Goal: Task Accomplishment & Management: Manage account settings

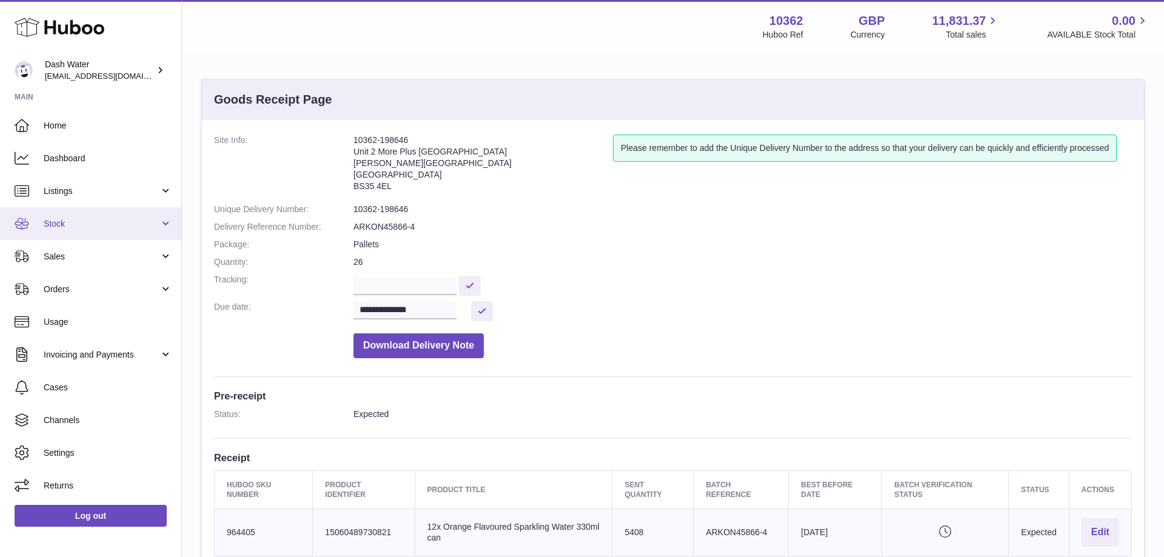
click at [93, 227] on span "Stock" at bounding box center [102, 224] width 116 height 12
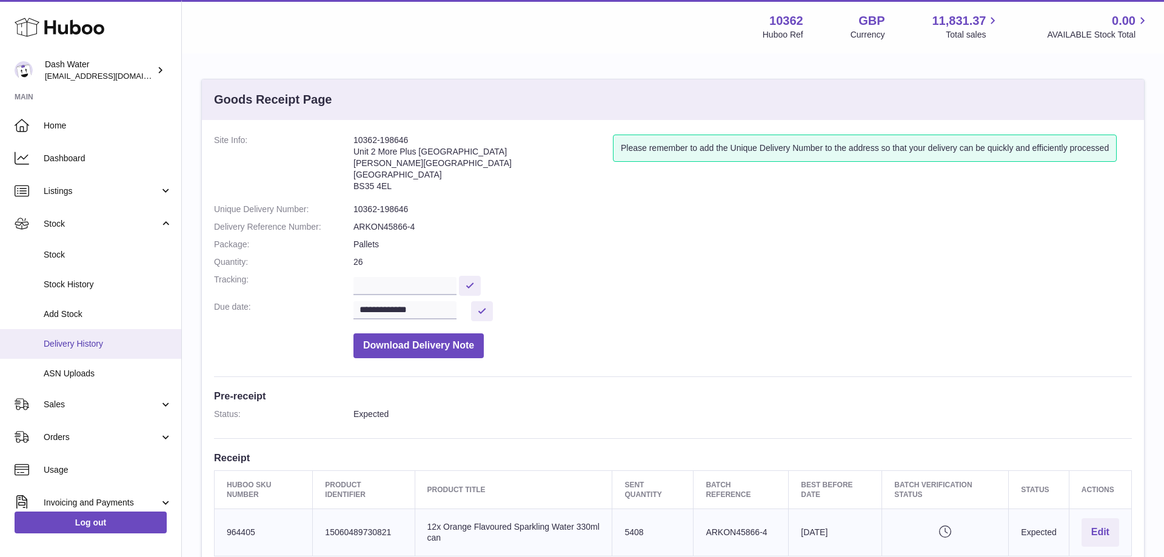
click at [76, 339] on span "Delivery History" at bounding box center [108, 344] width 128 height 12
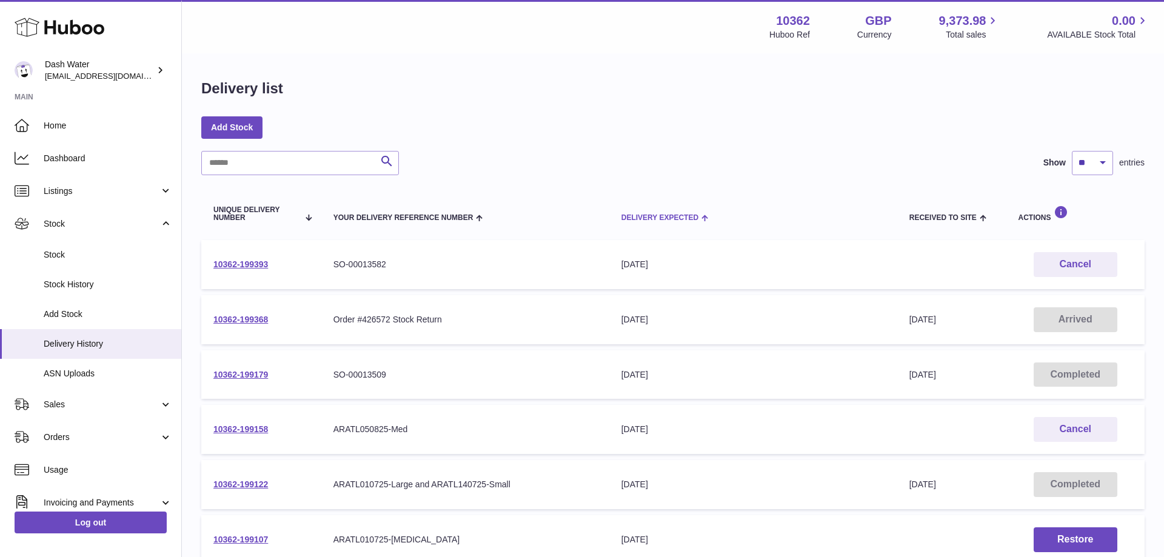
click at [649, 213] on div "Delivery Expected" at bounding box center [753, 217] width 264 height 10
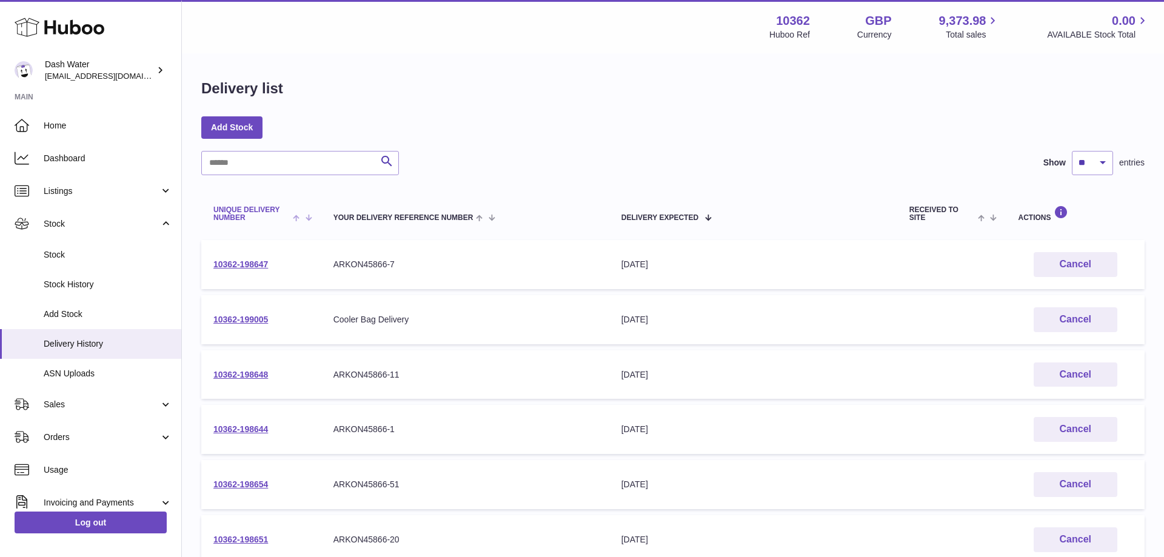
click at [234, 213] on span "Unique Delivery Number" at bounding box center [251, 214] width 76 height 16
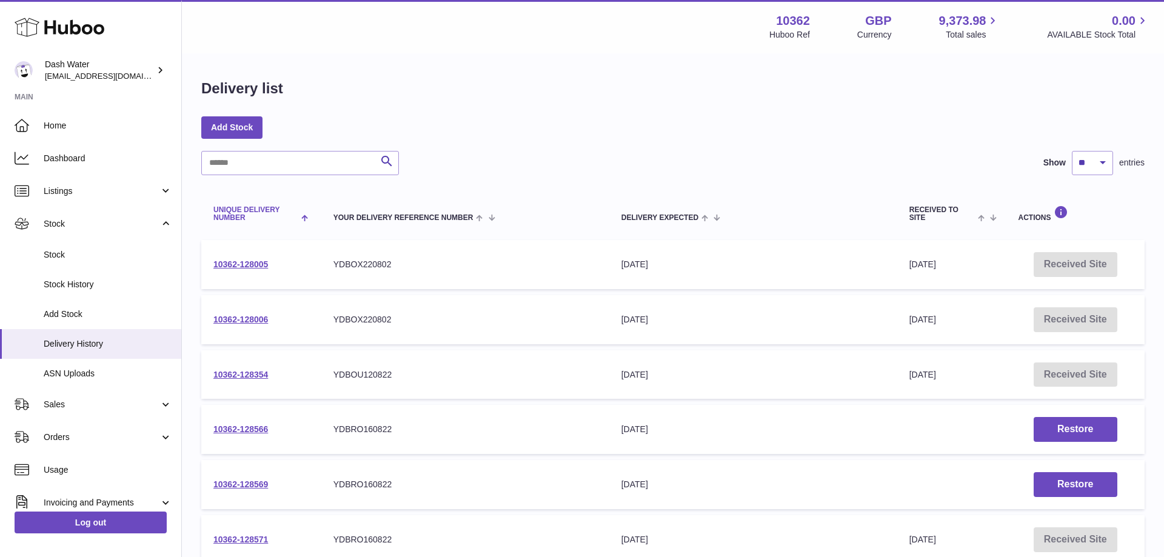
click at [232, 210] on span "Unique Delivery Number" at bounding box center [255, 214] width 85 height 16
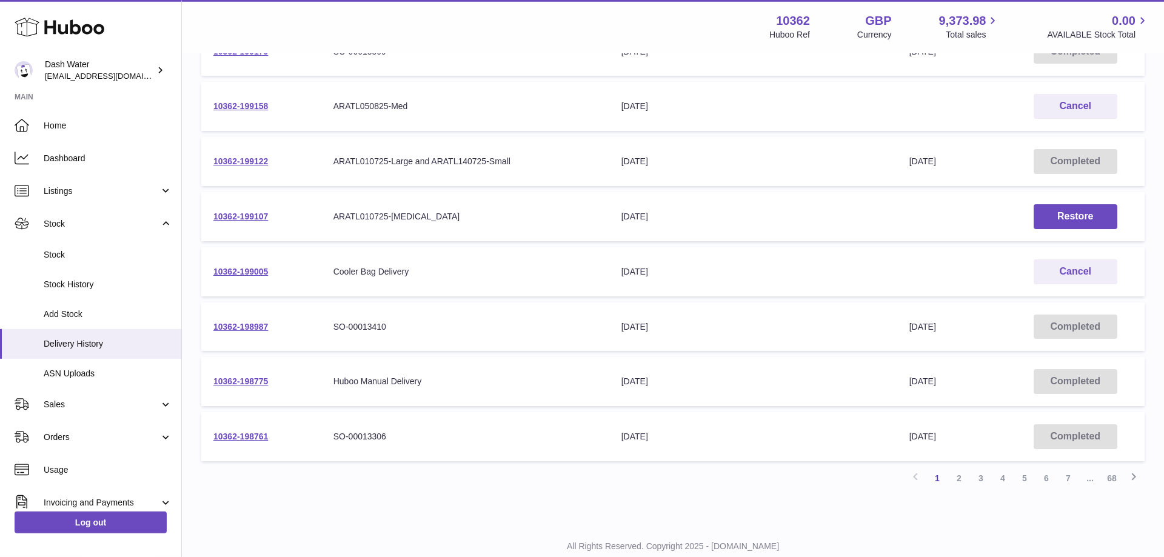
scroll to position [360, 0]
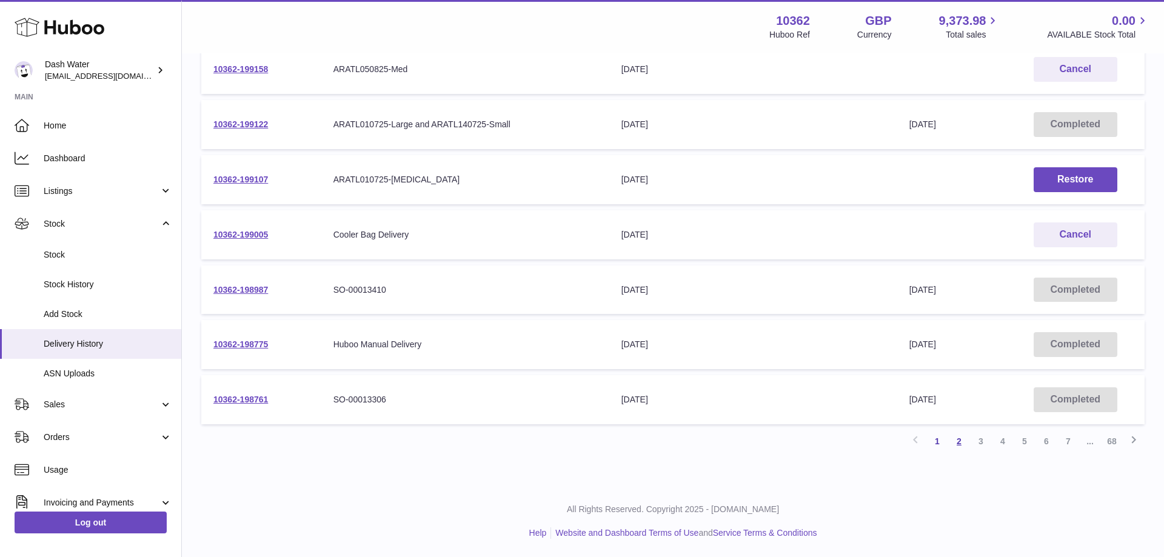
click at [956, 445] on link "2" at bounding box center [959, 441] width 22 height 22
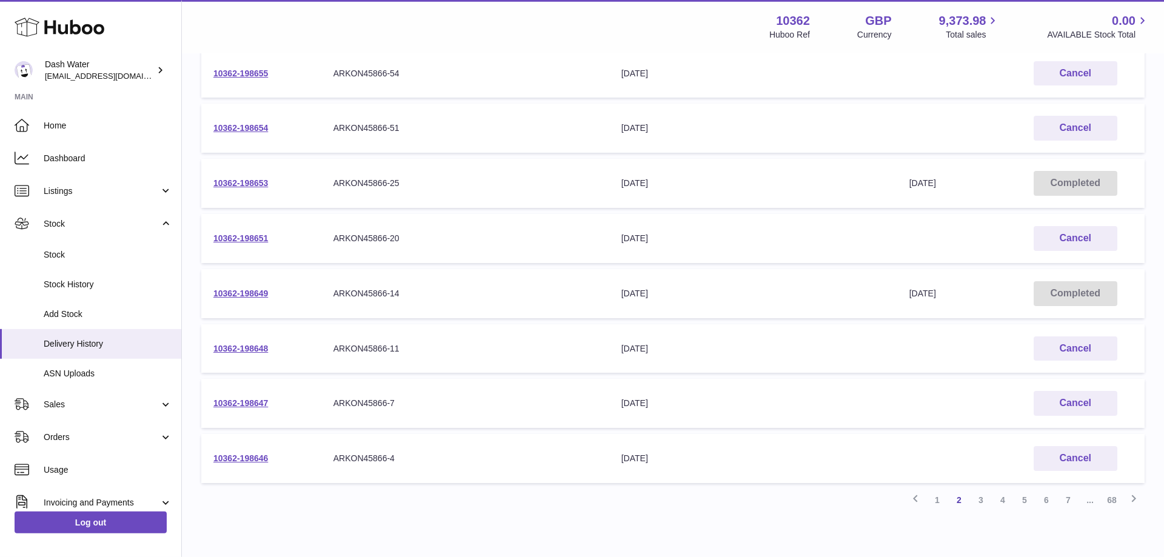
scroll to position [302, 0]
drag, startPoint x: 983, startPoint y: 495, endPoint x: 923, endPoint y: 498, distance: 60.1
click at [983, 495] on link "3" at bounding box center [981, 500] width 22 height 22
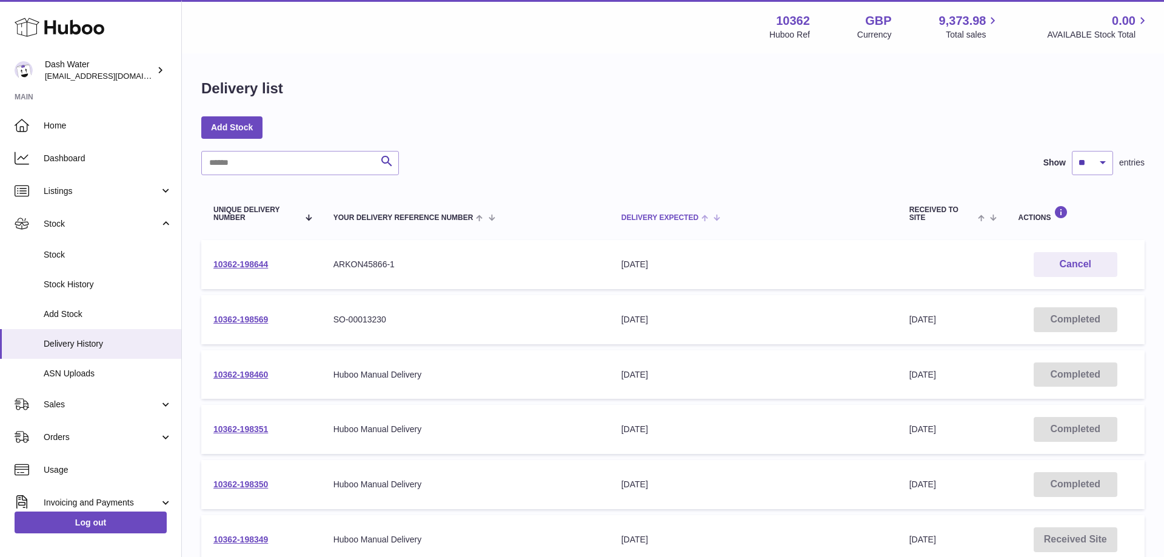
click at [662, 215] on span "Delivery Expected" at bounding box center [659, 218] width 77 height 8
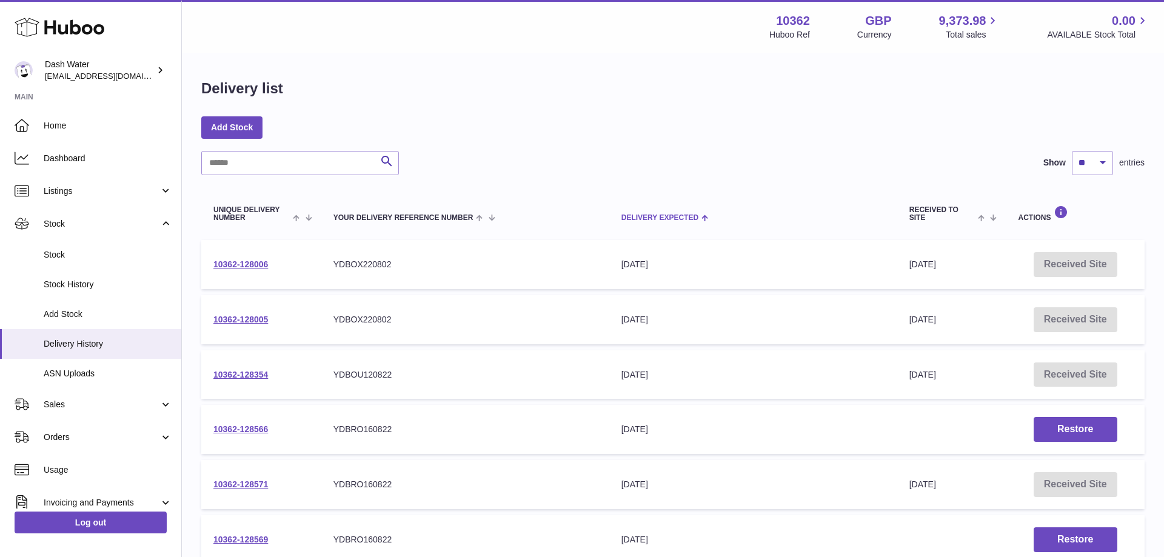
click at [643, 217] on span "Delivery Expected" at bounding box center [659, 218] width 77 height 8
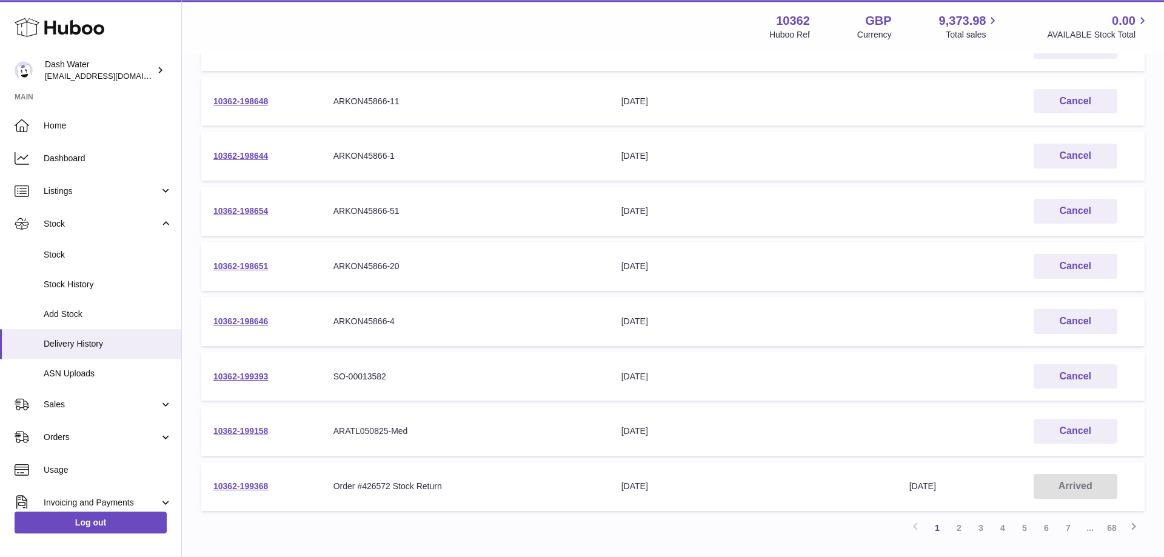
scroll to position [309, 0]
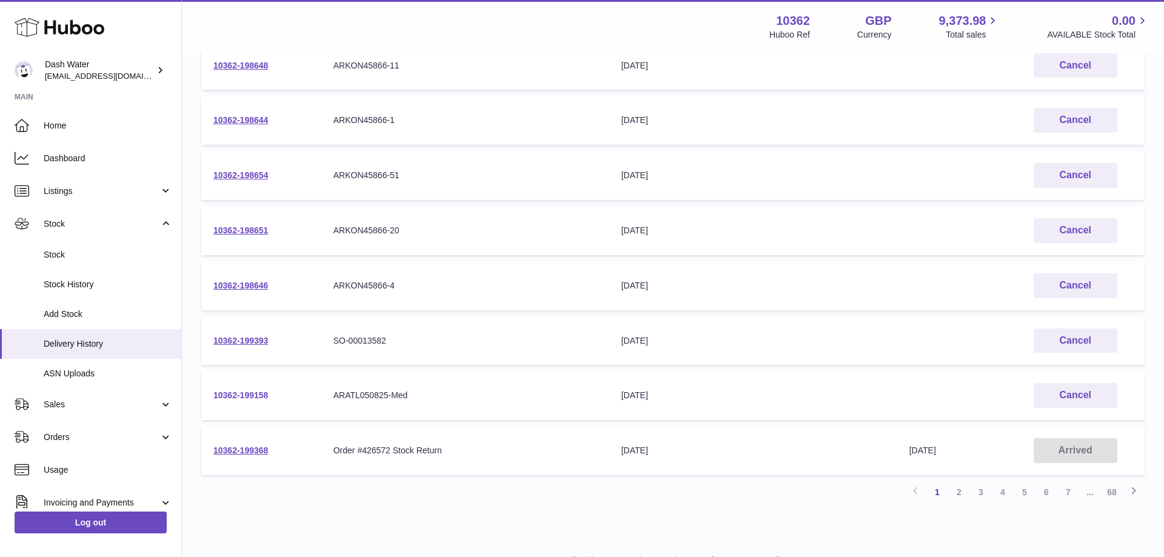
drag, startPoint x: 270, startPoint y: 392, endPoint x: 214, endPoint y: 394, distance: 56.4
click at [214, 394] on td "10362-199158" at bounding box center [261, 395] width 120 height 49
copy link "10362-199158"
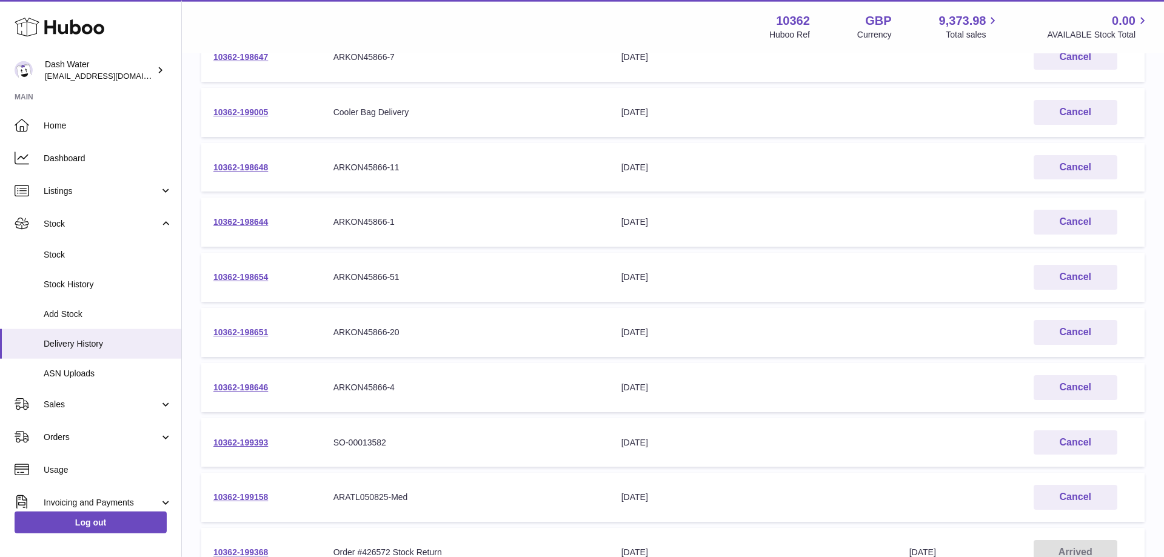
scroll to position [124, 0]
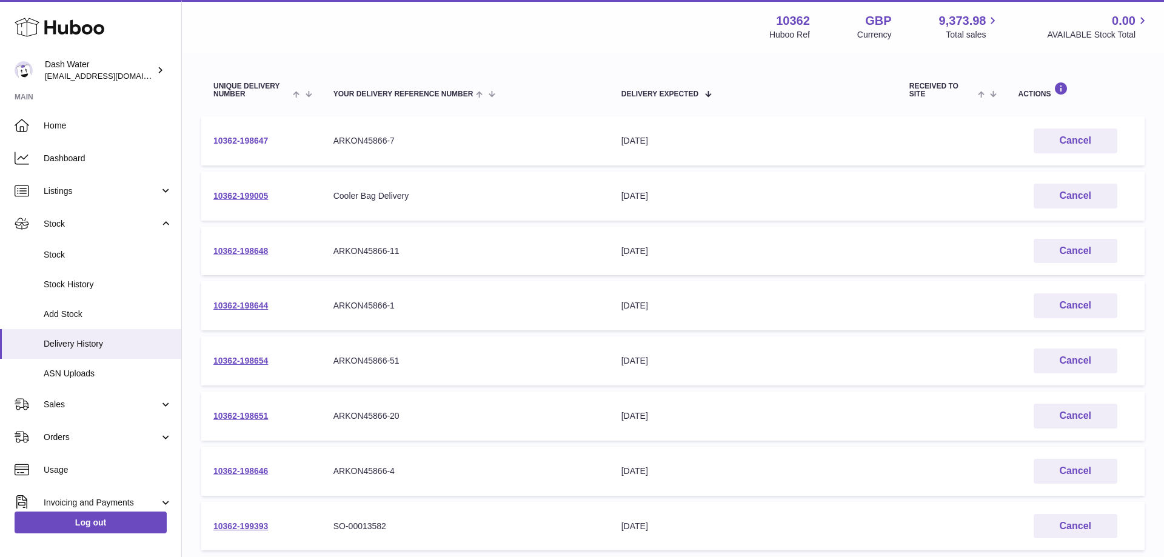
click at [239, 138] on link "10362-198647" at bounding box center [240, 141] width 55 height 10
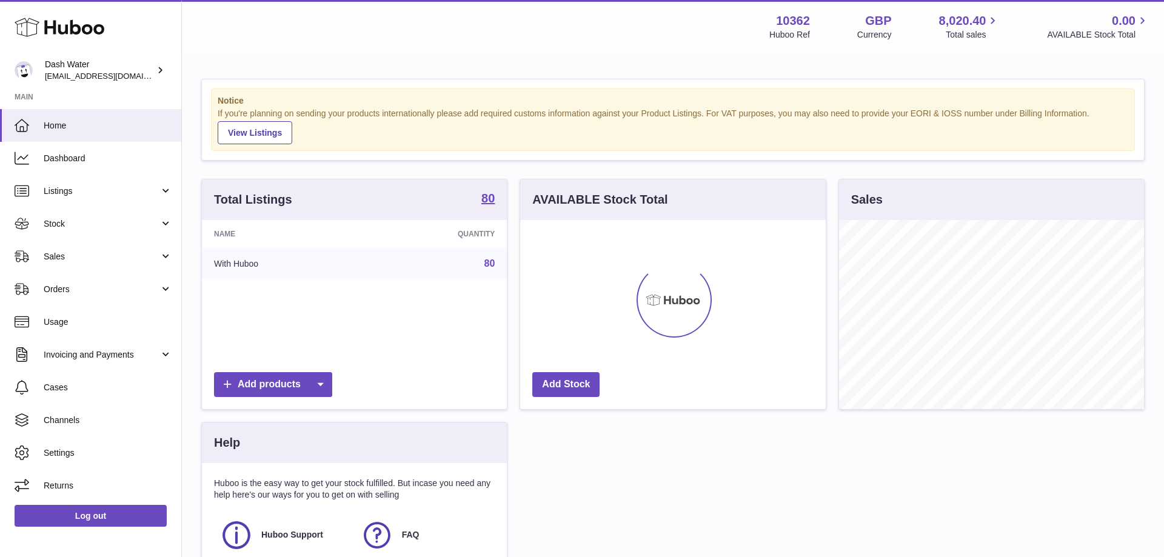
scroll to position [189, 305]
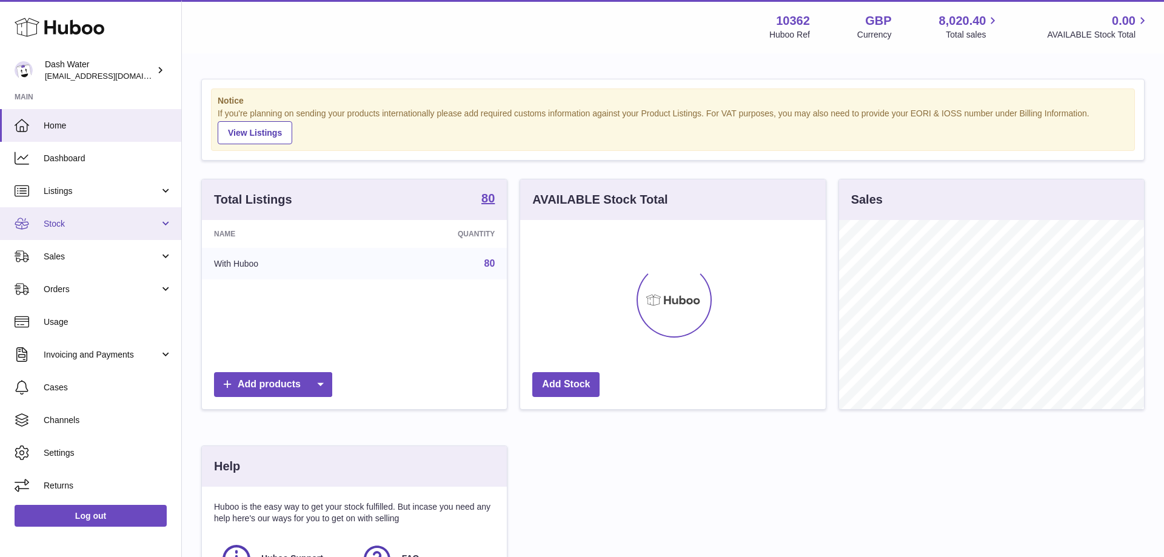
click at [78, 218] on span "Stock" at bounding box center [102, 224] width 116 height 12
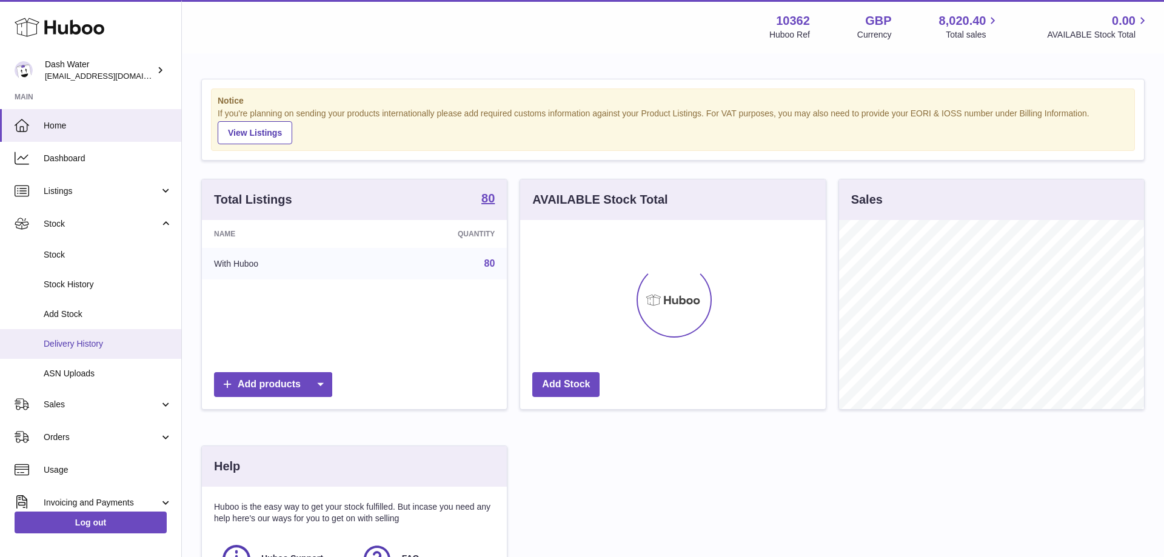
click at [58, 339] on span "Delivery History" at bounding box center [108, 344] width 128 height 12
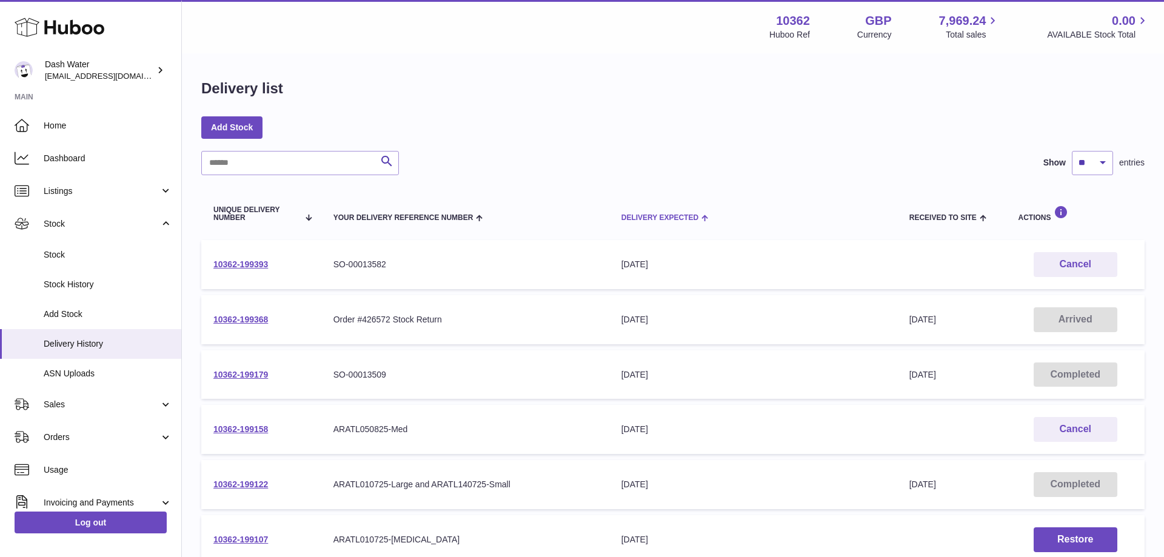
click at [656, 214] on span "Delivery Expected" at bounding box center [659, 218] width 77 height 8
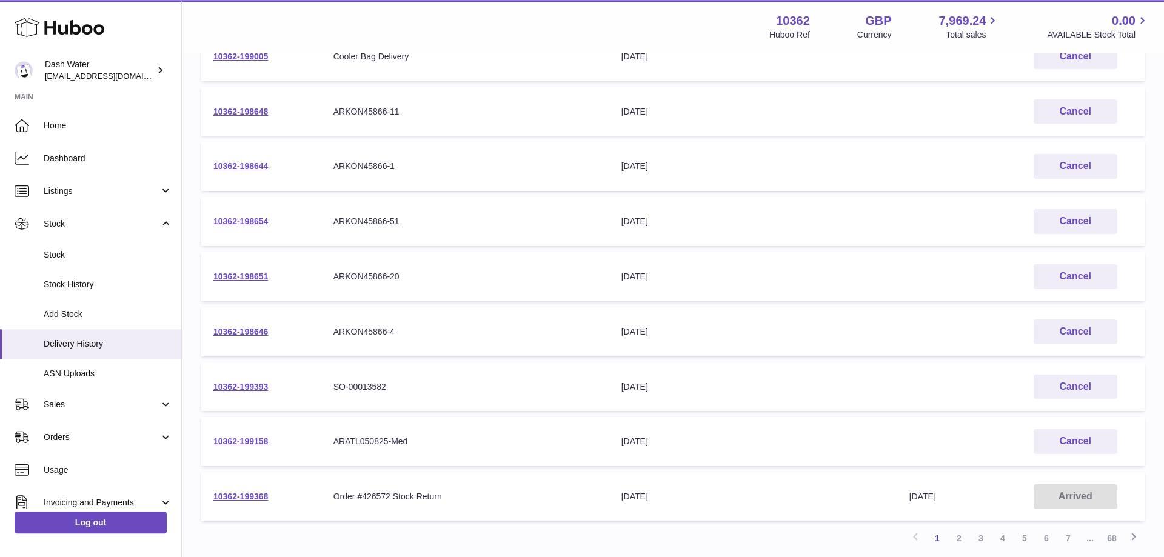
scroll to position [309, 0]
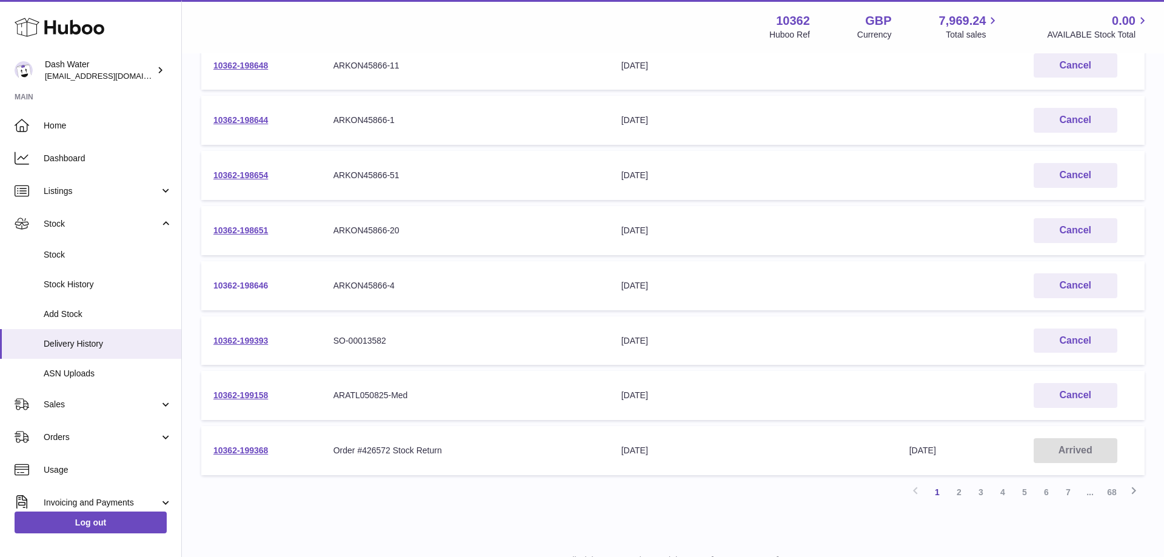
click at [239, 282] on link "10362-198646" at bounding box center [240, 286] width 55 height 10
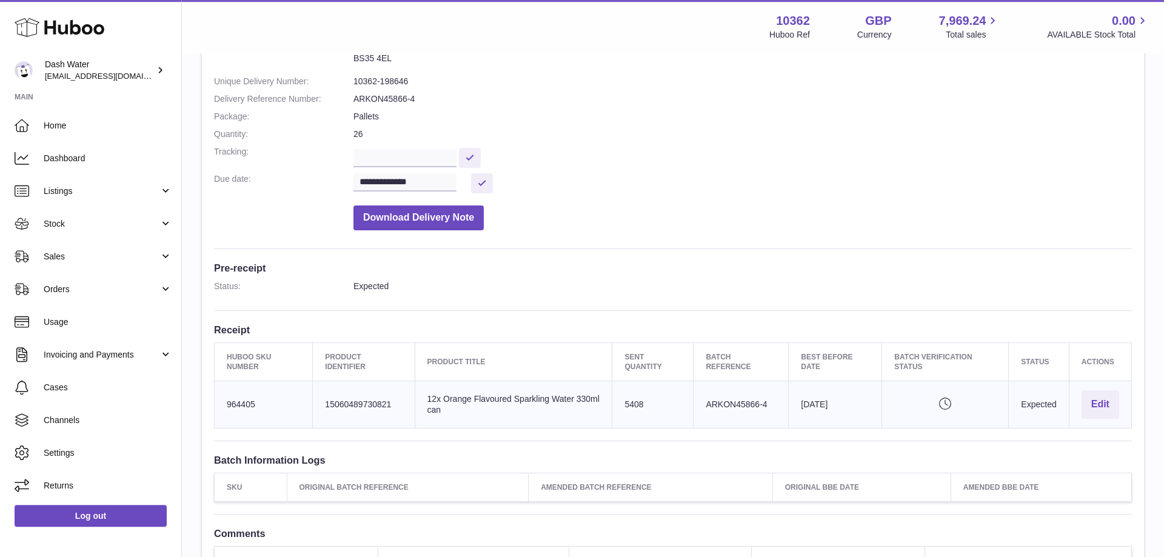
scroll to position [185, 0]
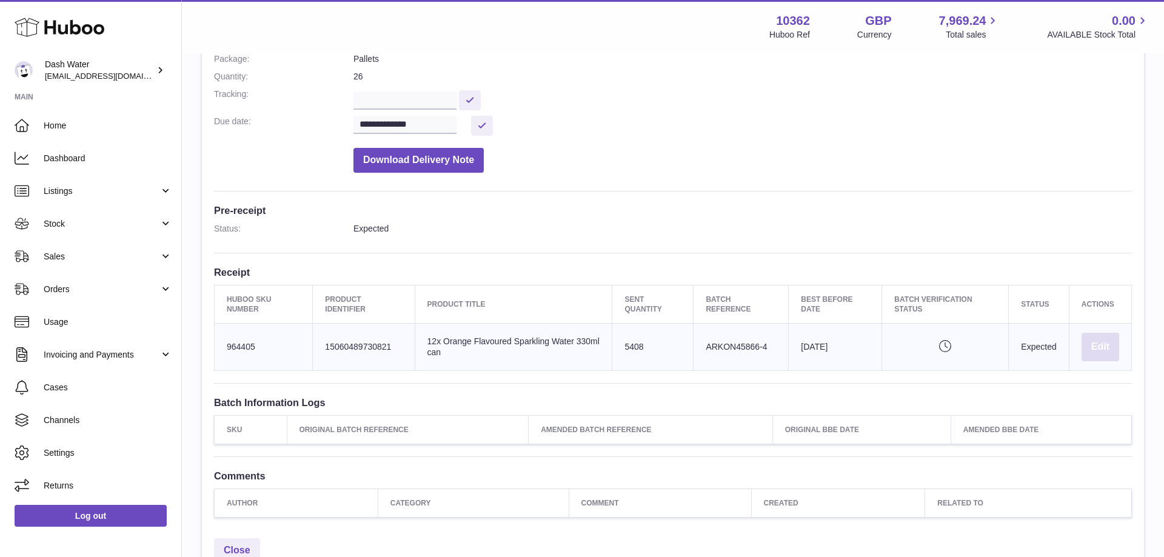
click at [1105, 349] on button "Edit" at bounding box center [1100, 347] width 38 height 28
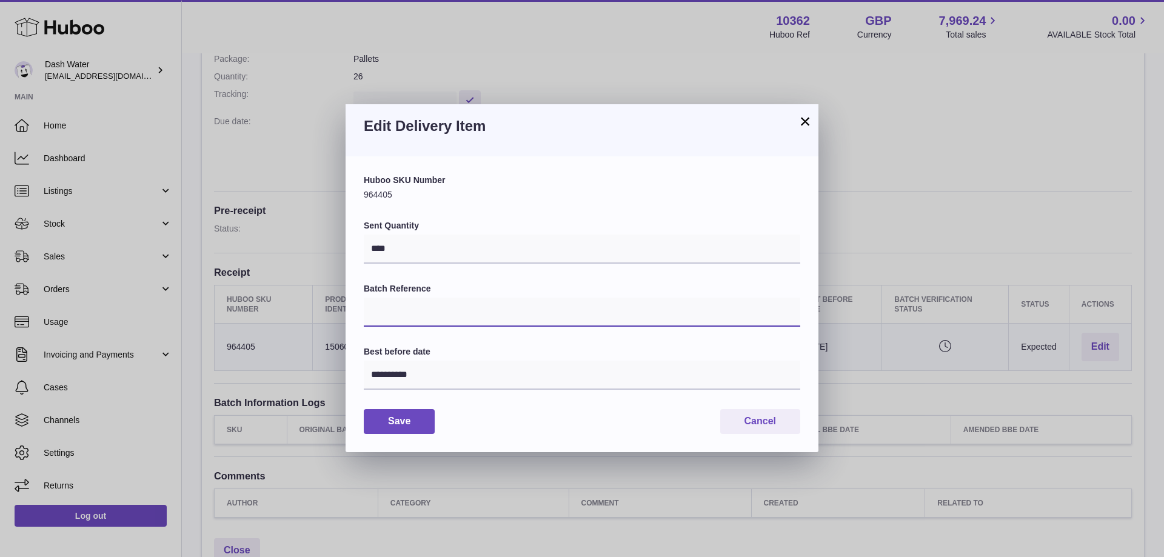
click at [405, 316] on input "Batch Reference" at bounding box center [582, 312] width 436 height 29
click at [415, 320] on input "Batch Reference" at bounding box center [582, 312] width 436 height 29
type input "*****"
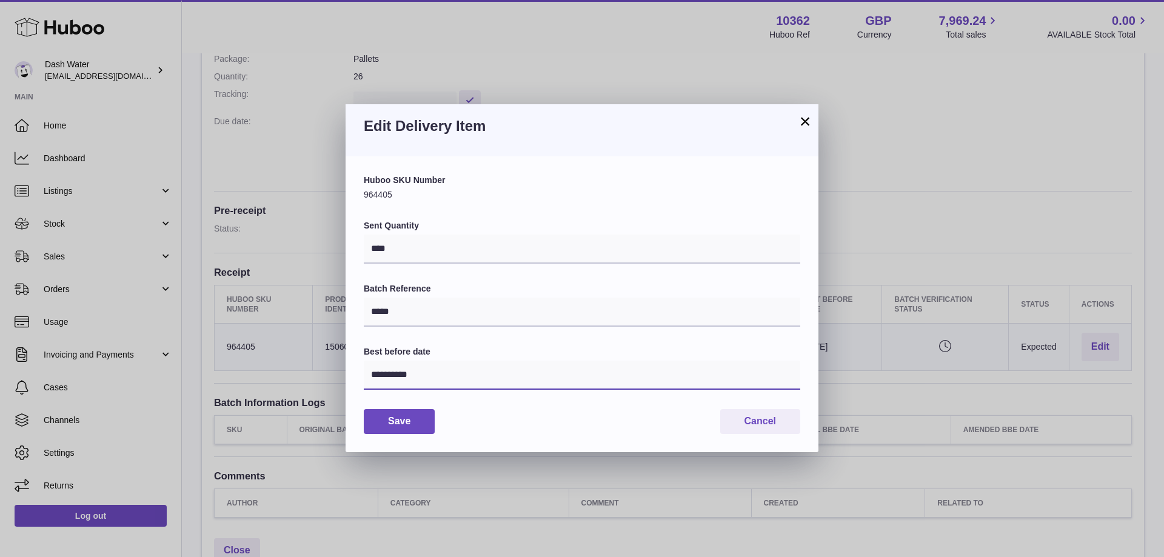
click at [421, 381] on input "**********" at bounding box center [582, 375] width 436 height 29
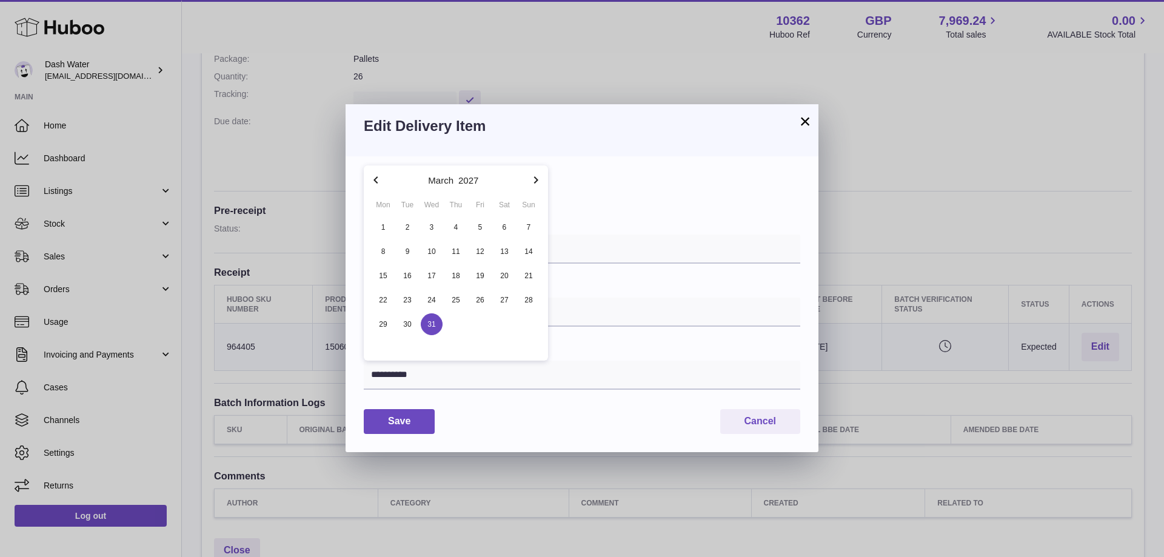
click at [536, 182] on icon "button" at bounding box center [536, 179] width 4 height 7
click at [482, 323] on span "30" at bounding box center [480, 324] width 22 height 22
type input "**********"
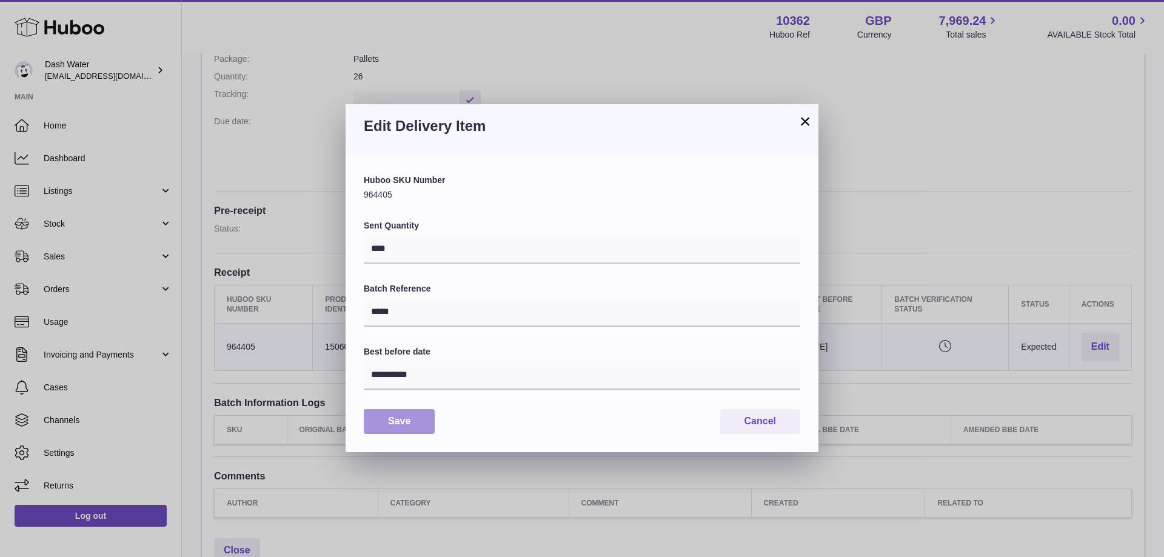
click at [396, 421] on button "Save" at bounding box center [399, 421] width 71 height 25
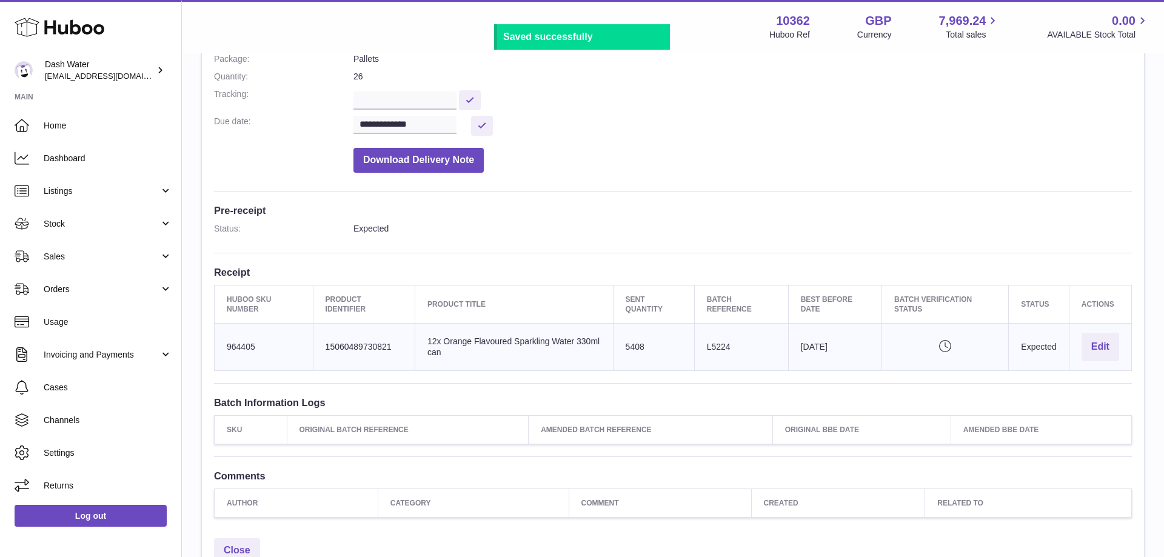
scroll to position [299, 0]
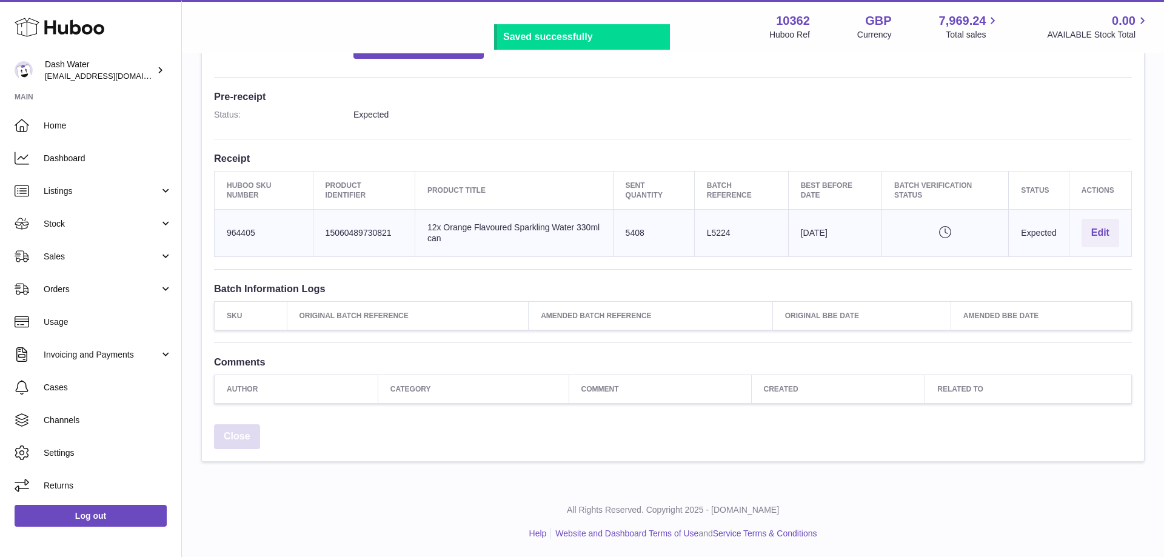
click at [249, 442] on link "Close" at bounding box center [237, 436] width 46 height 25
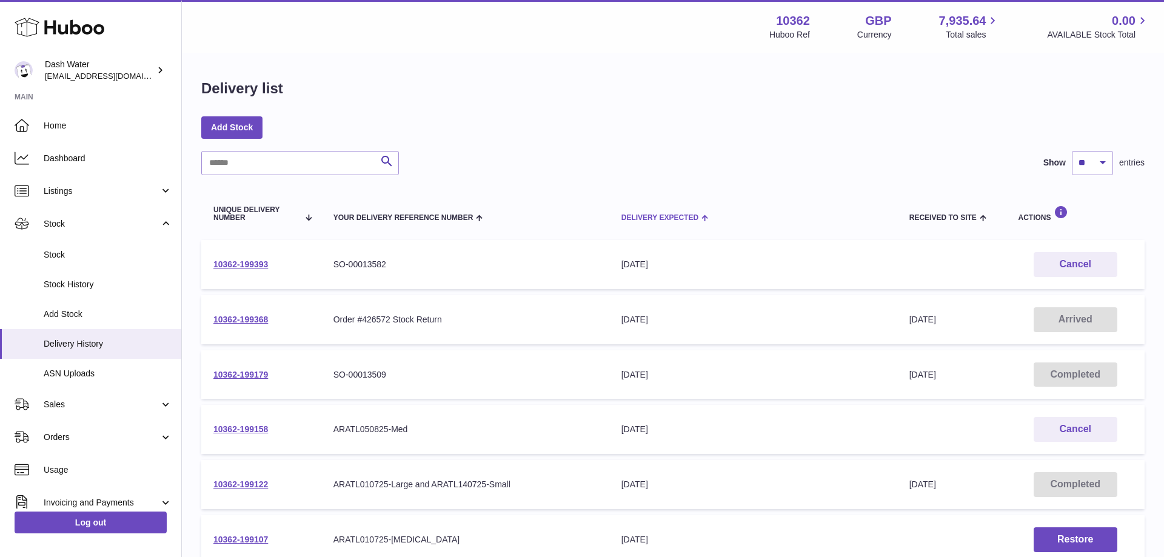
click at [661, 215] on span "Delivery Expected" at bounding box center [659, 218] width 77 height 8
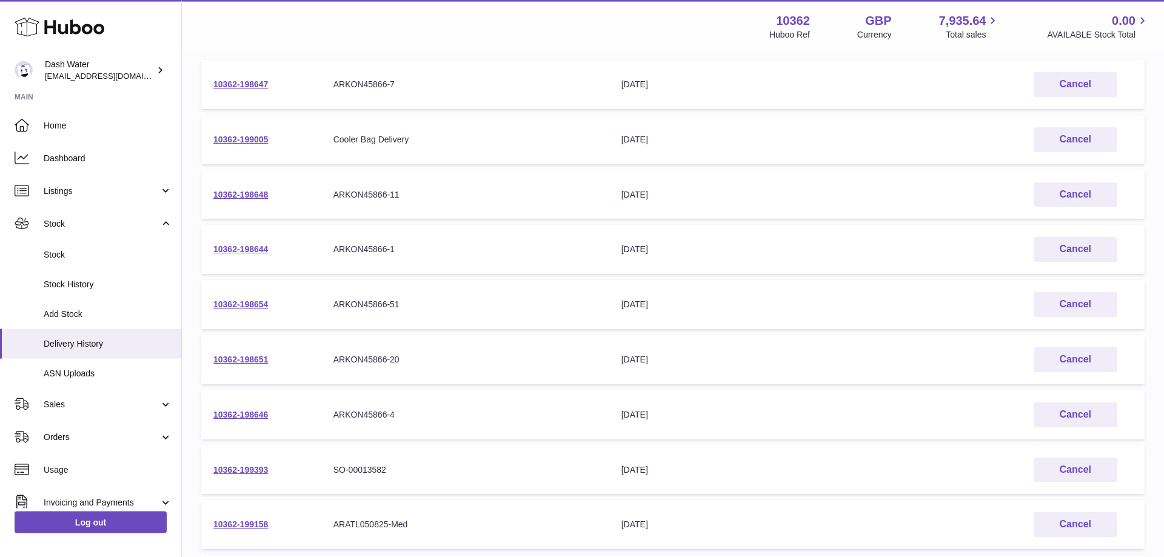
scroll to position [185, 0]
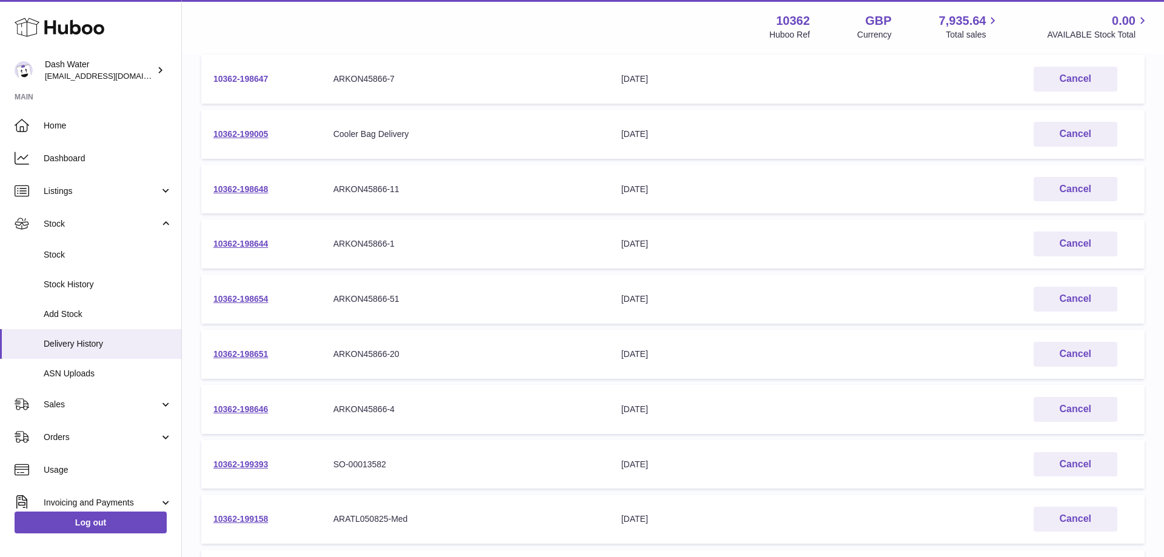
click at [239, 78] on link "10362-198647" at bounding box center [240, 79] width 55 height 10
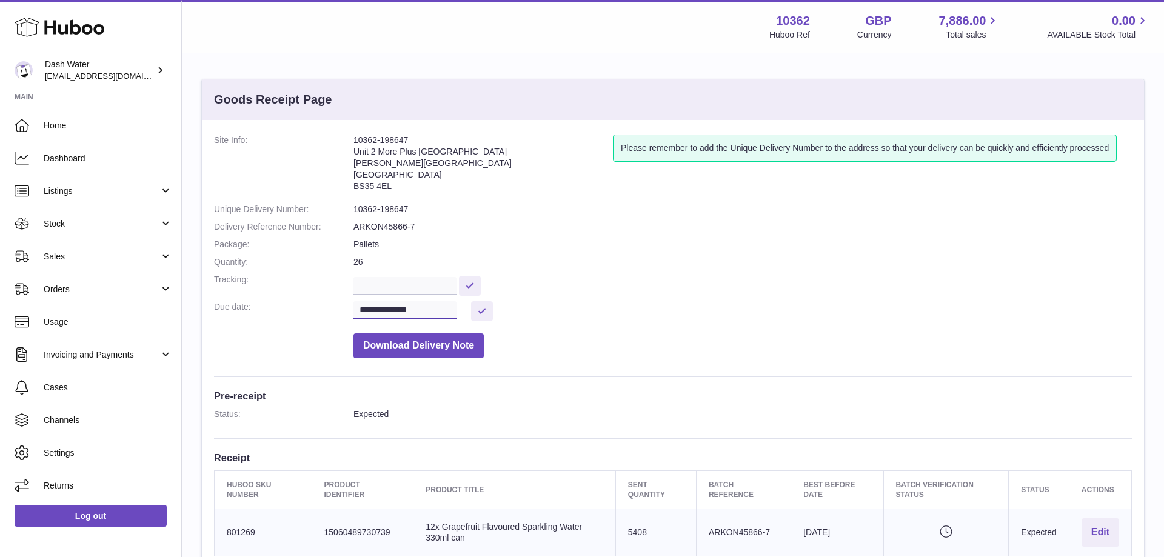
click at [441, 312] on input "**********" at bounding box center [404, 310] width 103 height 18
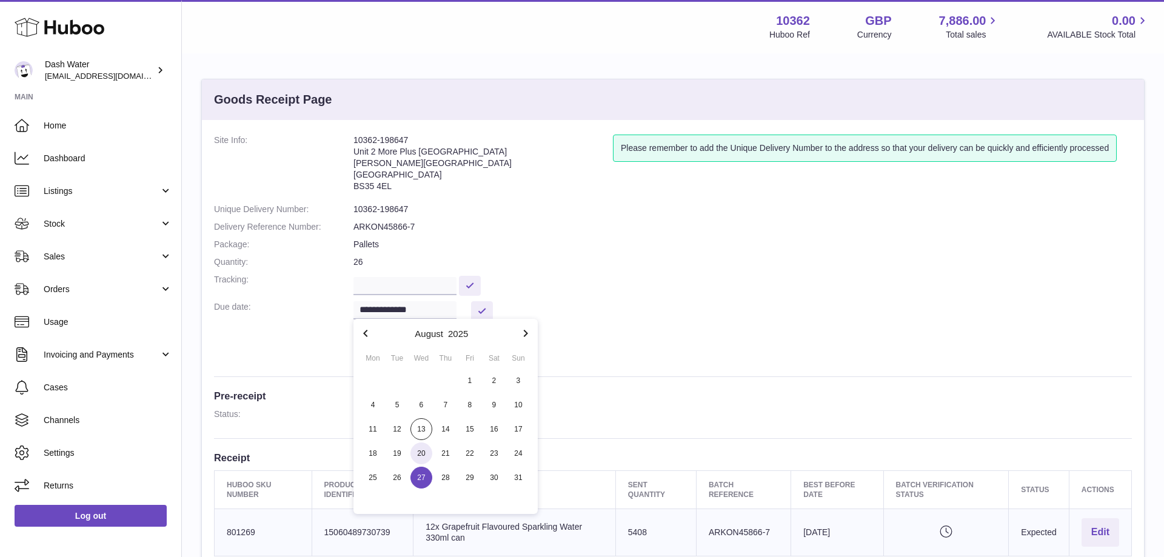
click at [418, 451] on span "20" at bounding box center [421, 453] width 22 height 22
type input "**********"
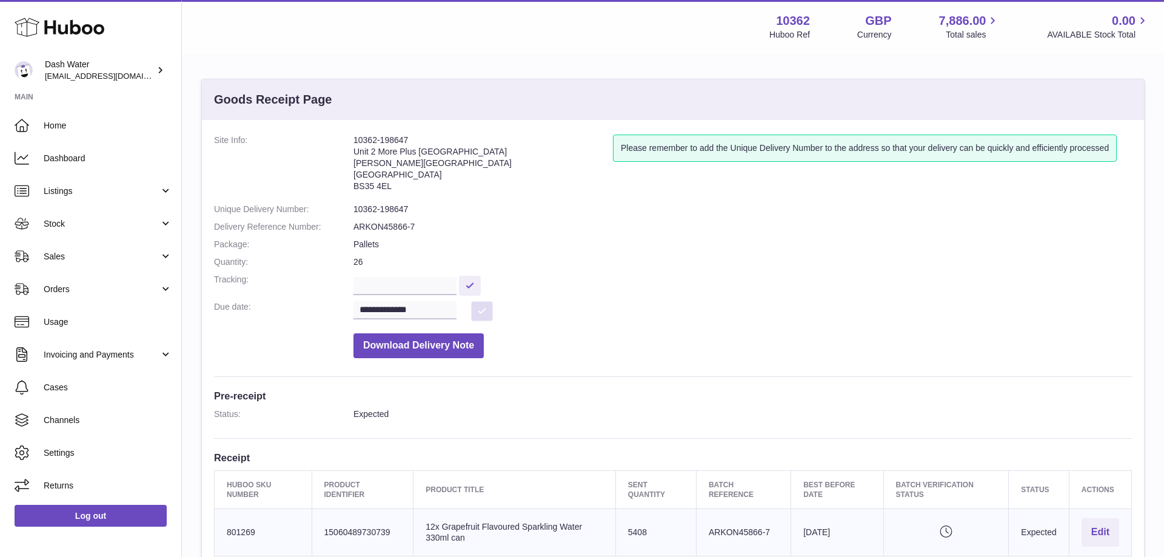
click at [482, 308] on button at bounding box center [482, 311] width 22 height 20
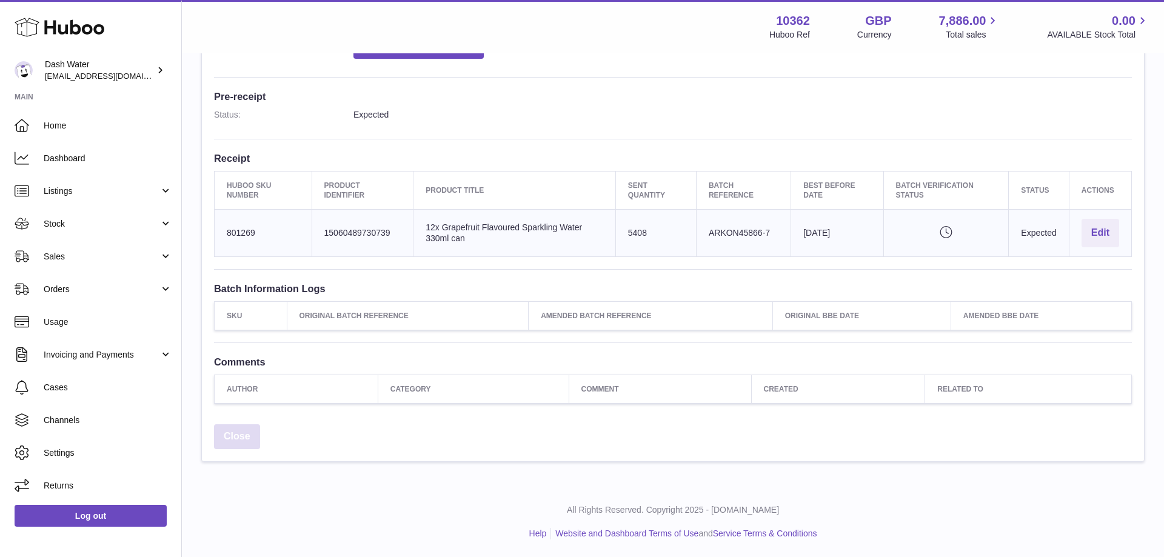
click at [244, 433] on link "Close" at bounding box center [237, 436] width 46 height 25
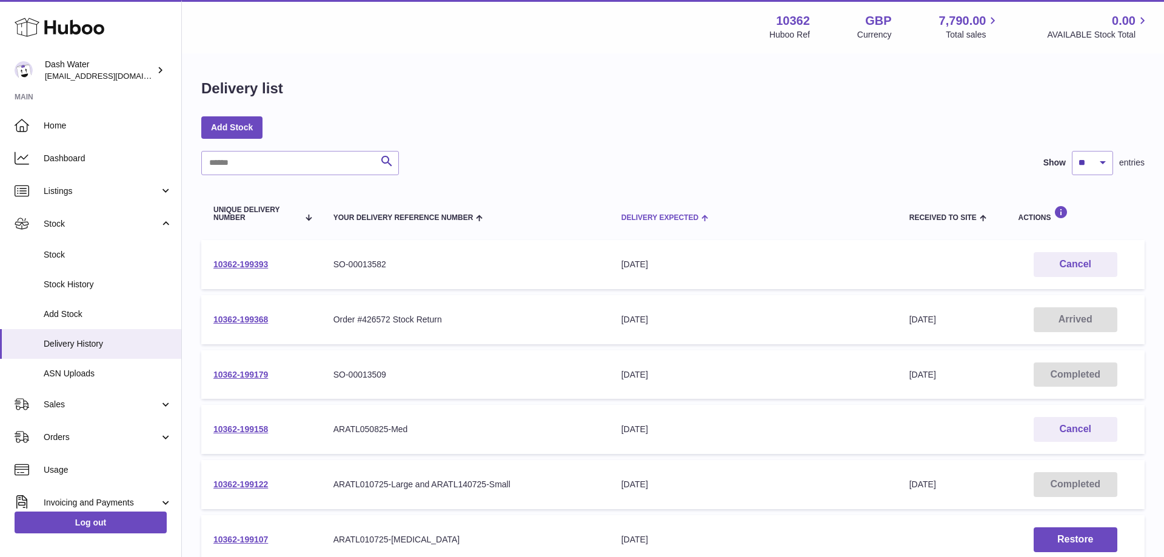
click at [640, 217] on span "Delivery Expected" at bounding box center [659, 218] width 77 height 8
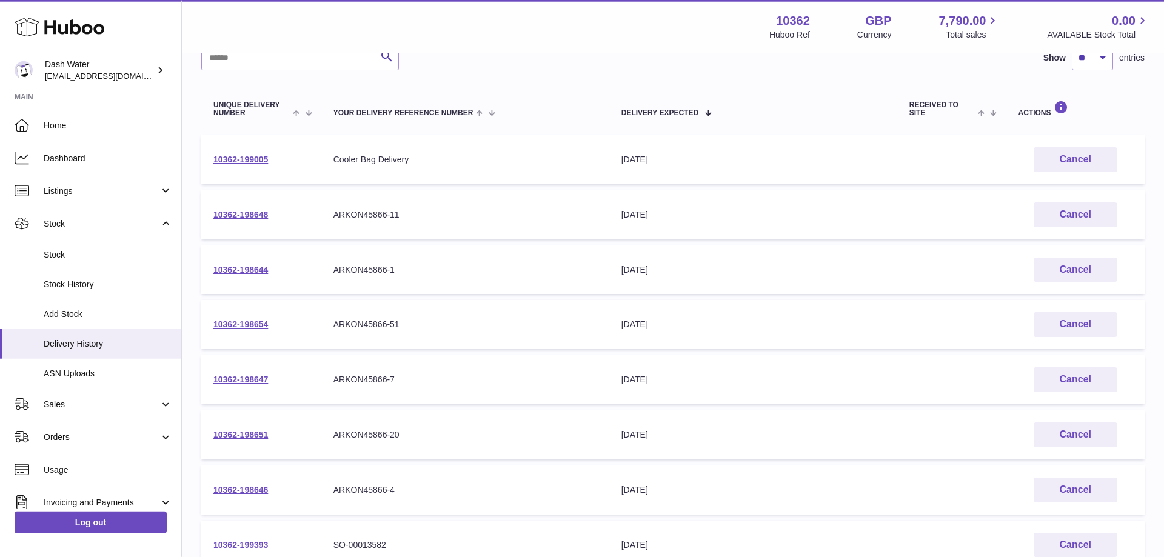
scroll to position [124, 0]
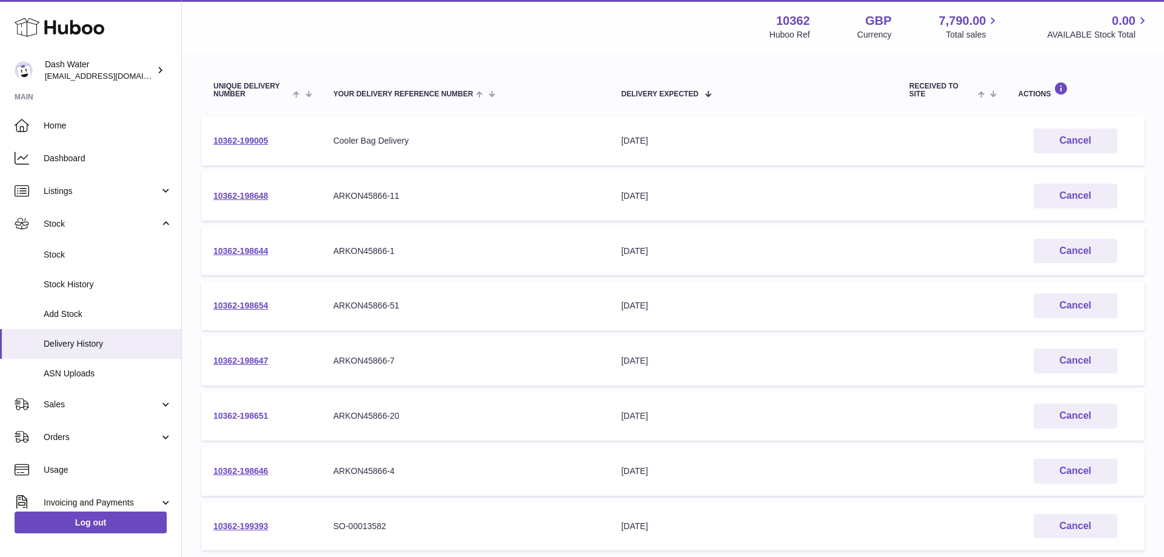
click at [246, 414] on link "10362-198651" at bounding box center [240, 416] width 55 height 10
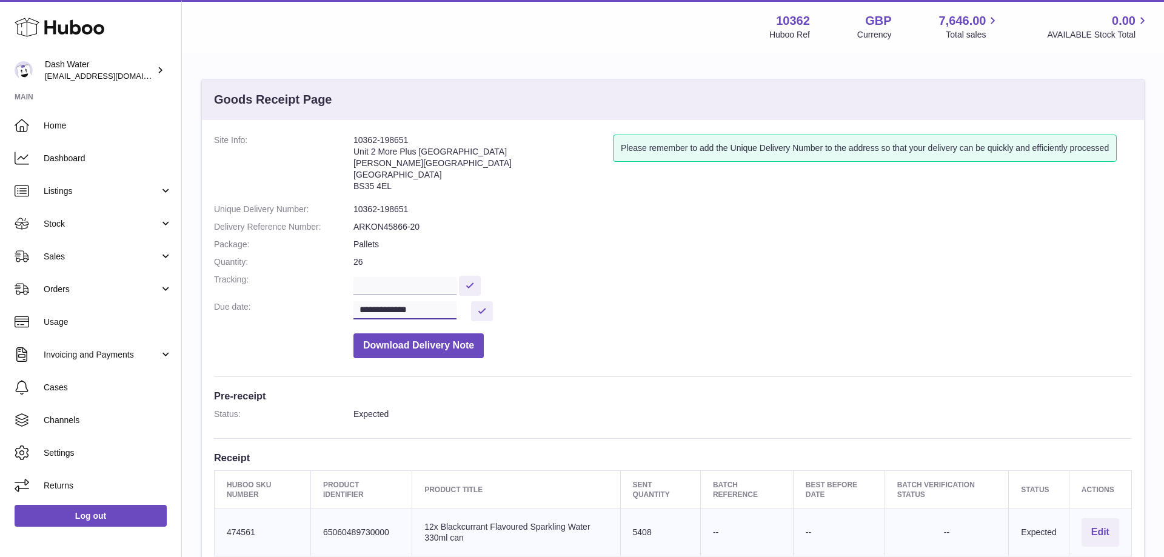
click at [441, 309] on input "**********" at bounding box center [404, 310] width 103 height 18
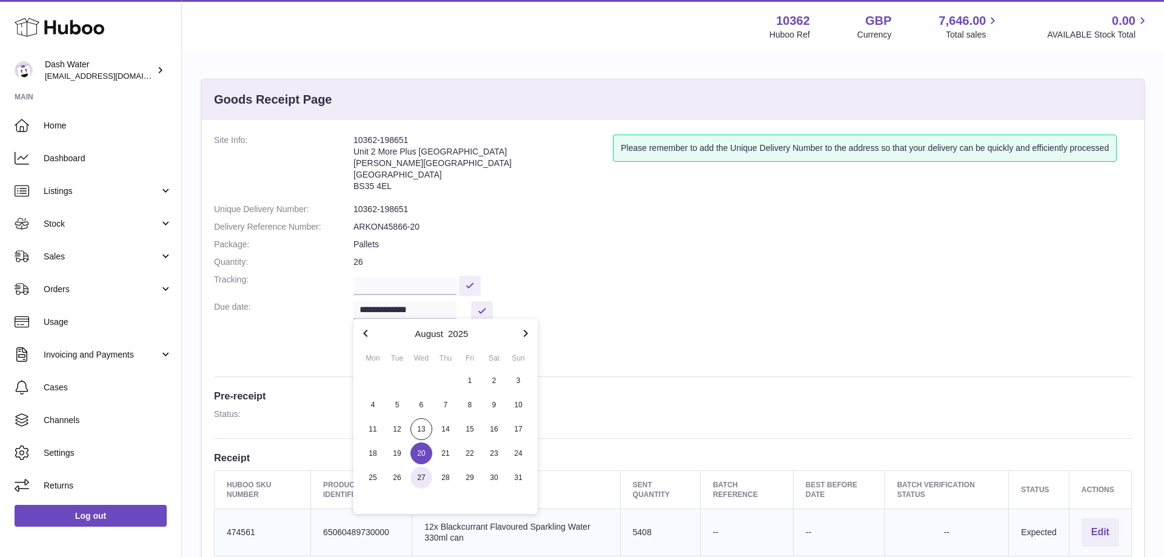
click at [417, 475] on span "27" at bounding box center [421, 478] width 22 height 22
type input "**********"
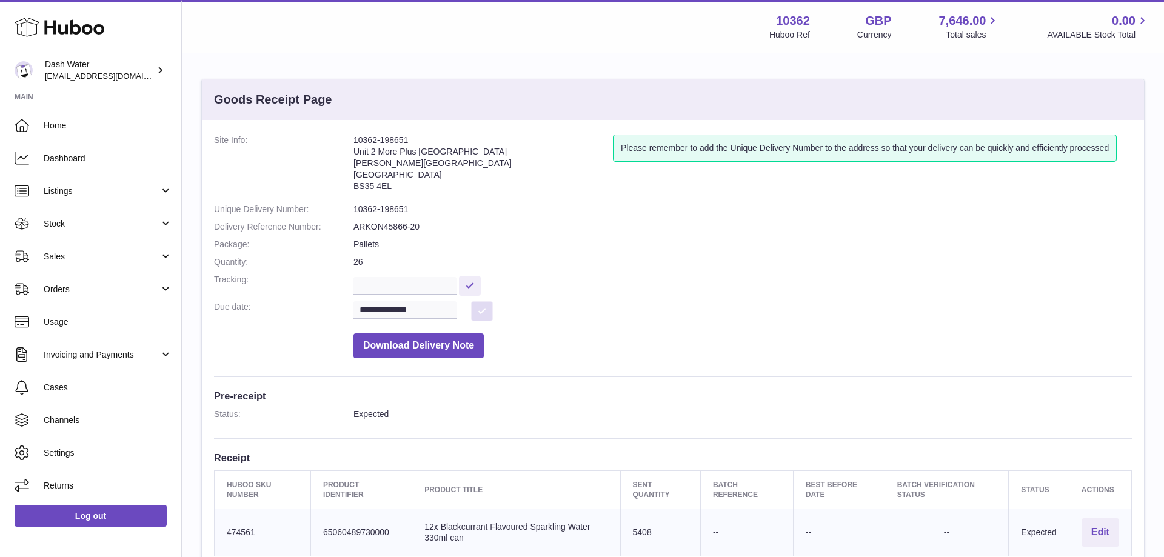
click at [482, 309] on button at bounding box center [482, 311] width 22 height 20
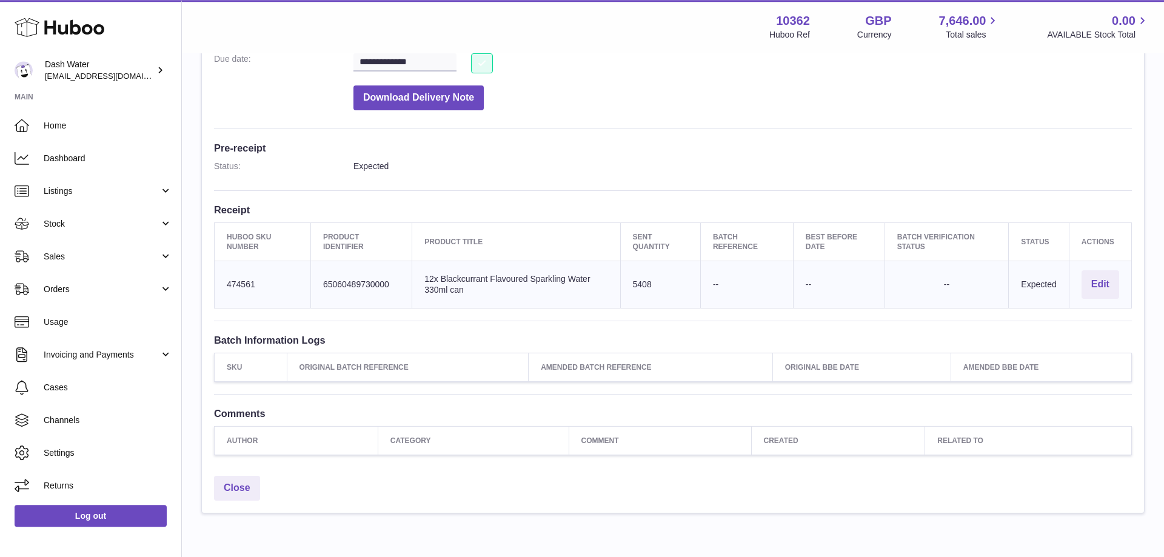
scroll to position [299, 0]
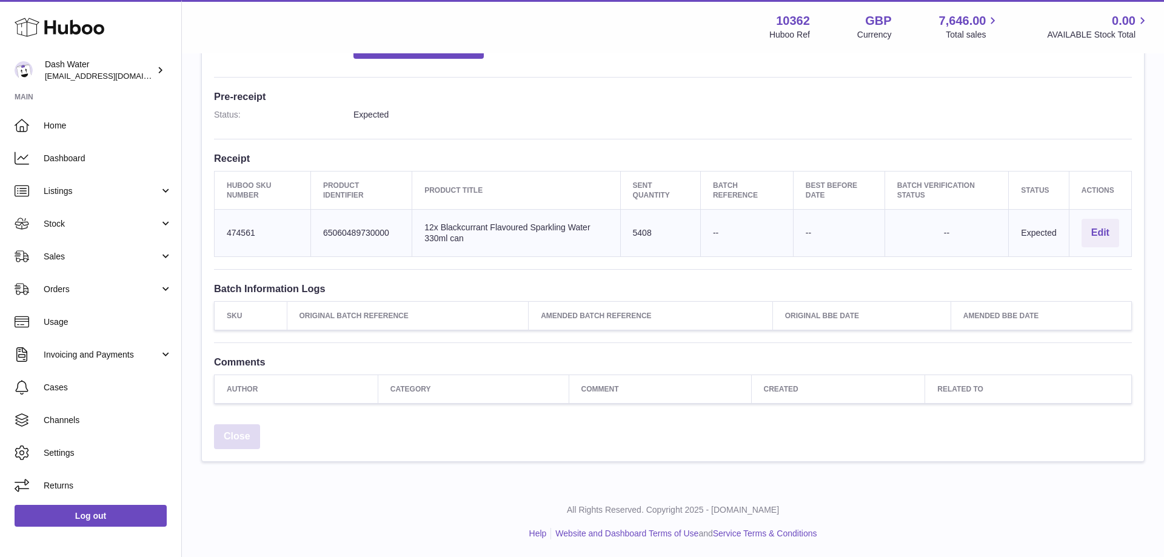
click at [235, 437] on link "Close" at bounding box center [237, 436] width 46 height 25
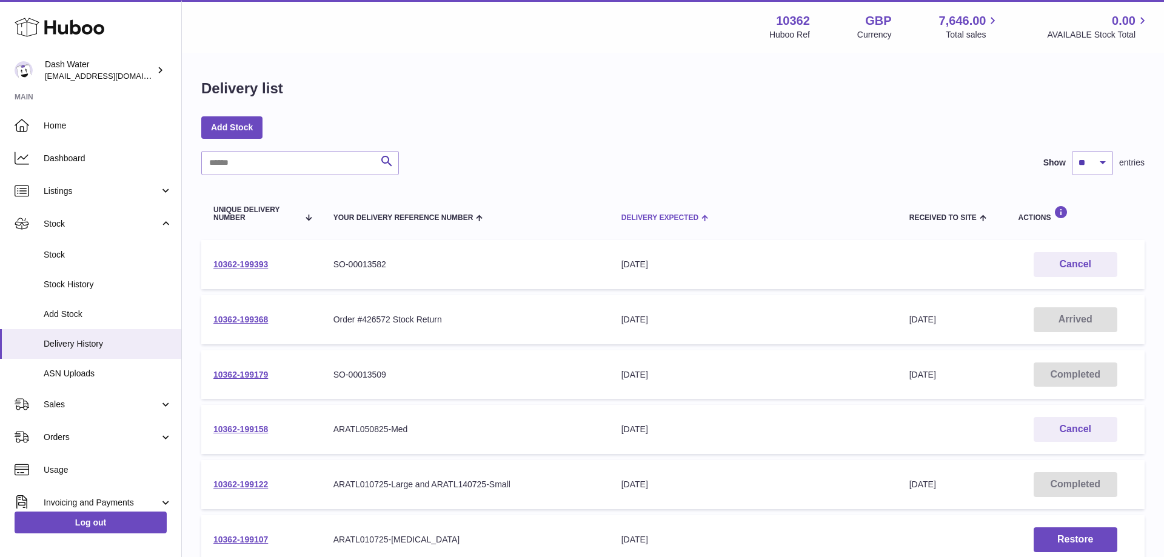
click at [638, 213] on div "Delivery Expected" at bounding box center [753, 217] width 264 height 10
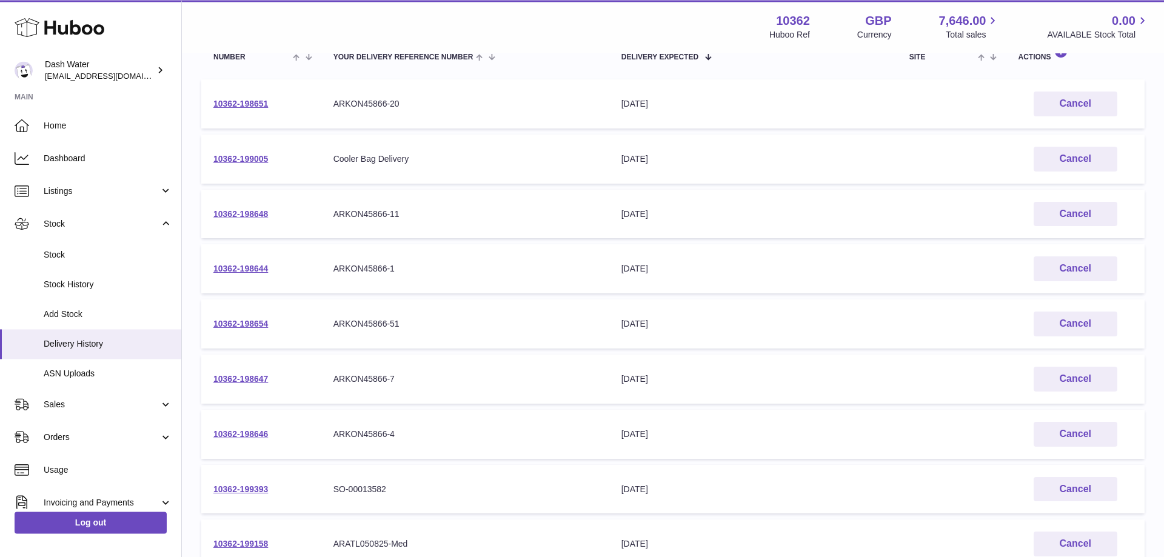
scroll to position [185, 0]
